Goal: Check status: Check status

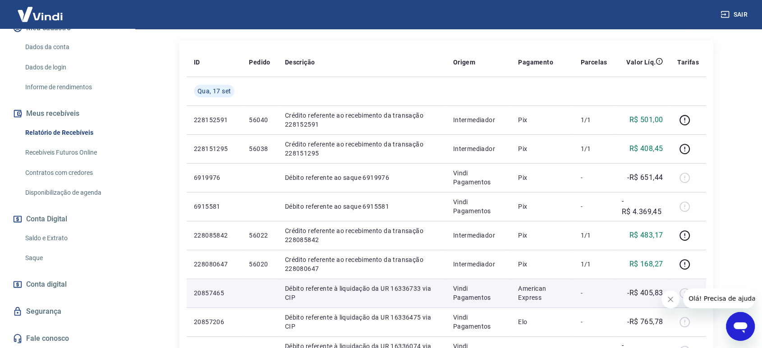
scroll to position [200, 0]
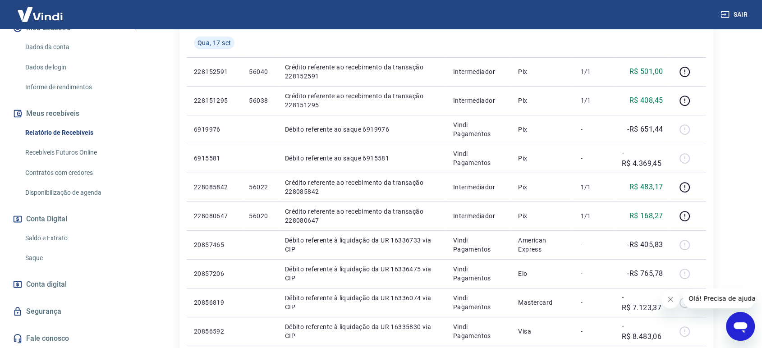
click at [43, 242] on link "Saldo e Extrato" at bounding box center [73, 238] width 102 height 18
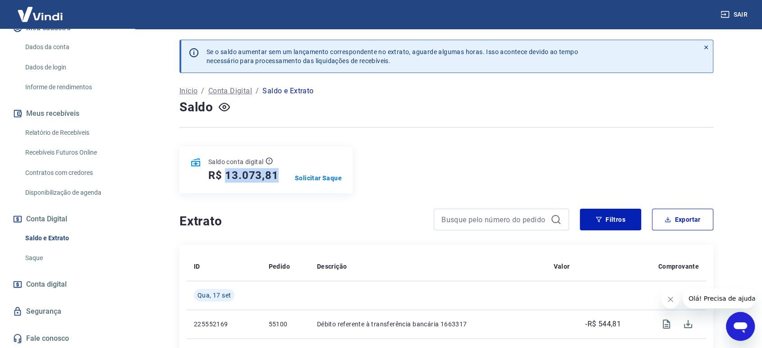
drag, startPoint x: 228, startPoint y: 175, endPoint x: 279, endPoint y: 188, distance: 52.9
click at [279, 188] on div "Saldo conta digital R$ 13.073,81 Solicitar Saque" at bounding box center [265, 170] width 173 height 47
copy h5 "13.073,81"
